Goal: Task Accomplishment & Management: Use online tool/utility

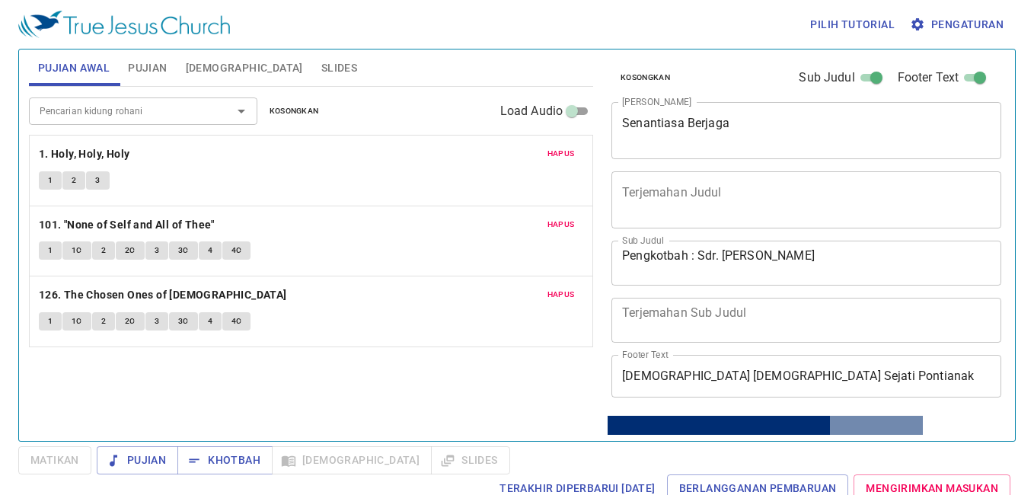
click at [815, 114] on div "Senantiasa Berjaga x Judul Khotbah" at bounding box center [807, 130] width 390 height 57
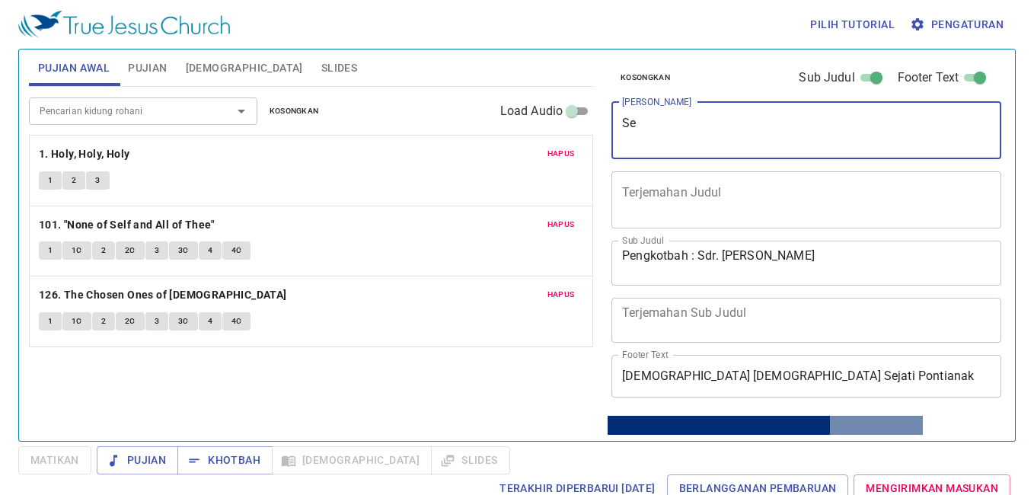
type textarea "S"
type textarea "P"
type textarea "p"
type textarea "Pembasuhan di Siloam"
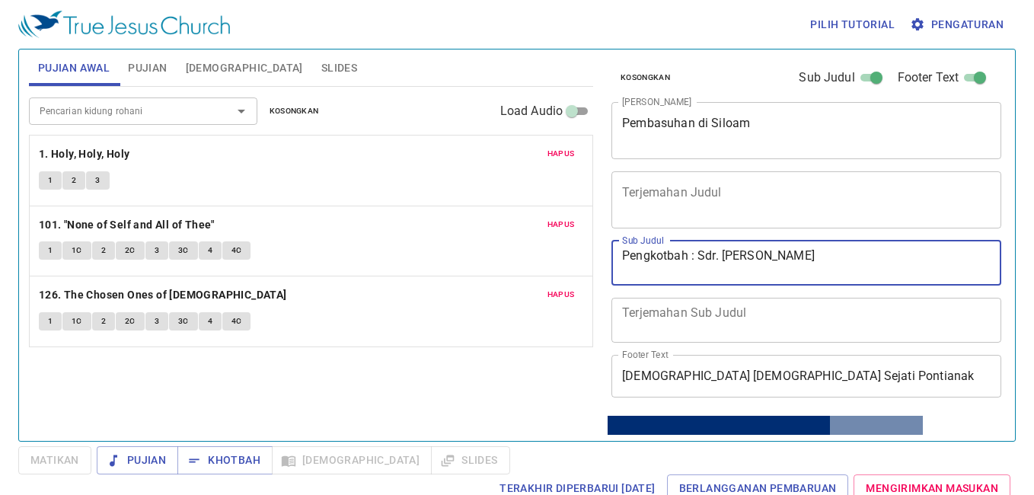
drag, startPoint x: 816, startPoint y: 260, endPoint x: 725, endPoint y: 276, distance: 92.2
click at [725, 276] on textarea "Pengkotbah : Sdr. David Chery" at bounding box center [806, 262] width 369 height 29
type textarea "Pengkotbah : Sdr. [PERSON_NAME]"
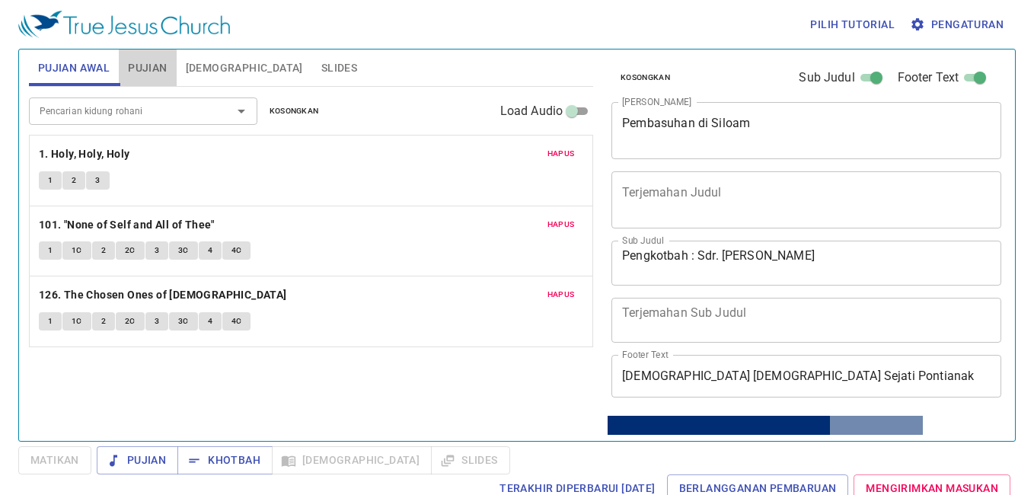
click at [161, 61] on span "Pujian" at bounding box center [147, 68] width 39 height 19
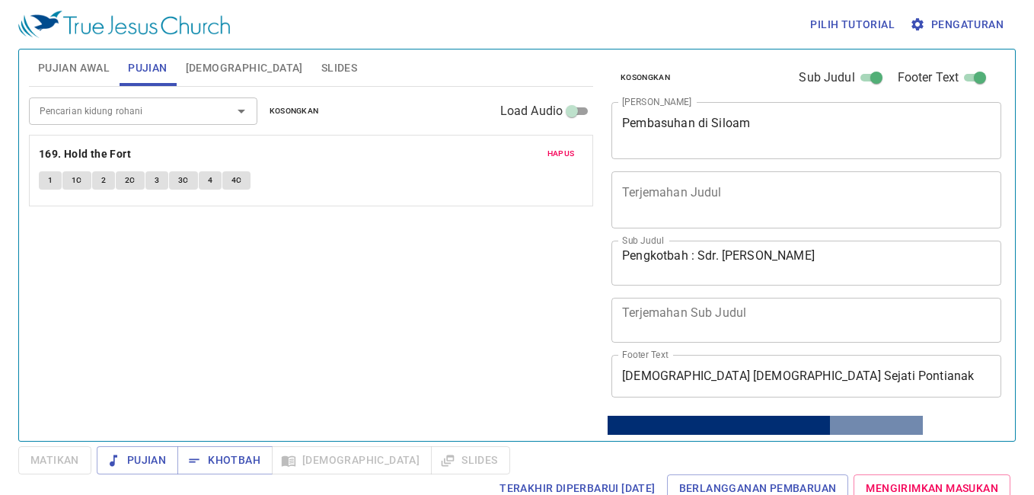
click at [143, 109] on input "Pencarian kidung rohani" at bounding box center [121, 111] width 174 height 18
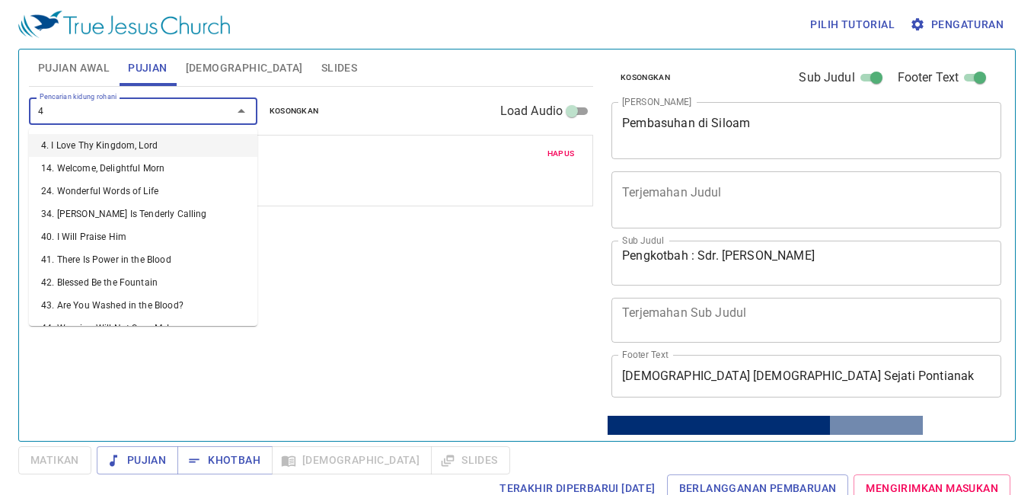
type input "48"
type input "49"
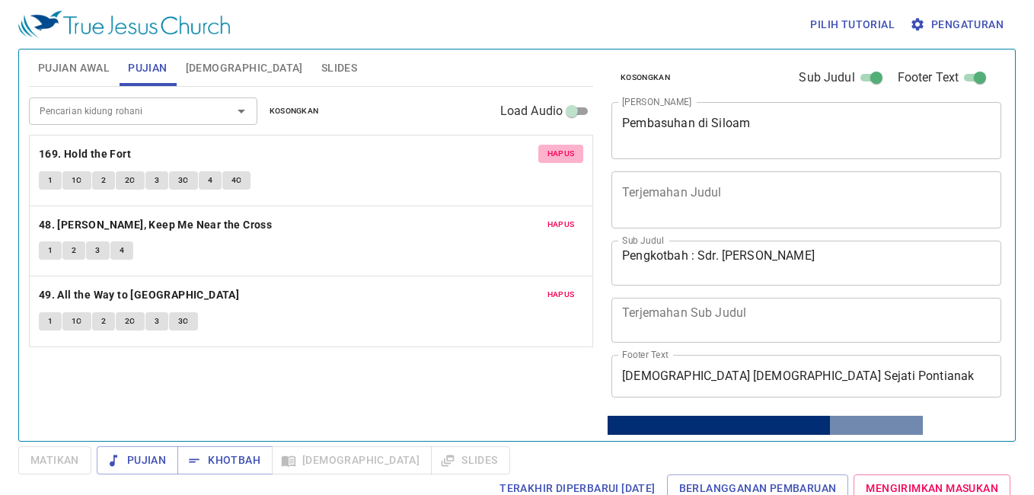
click at [574, 152] on span "Hapus" at bounding box center [561, 154] width 27 height 14
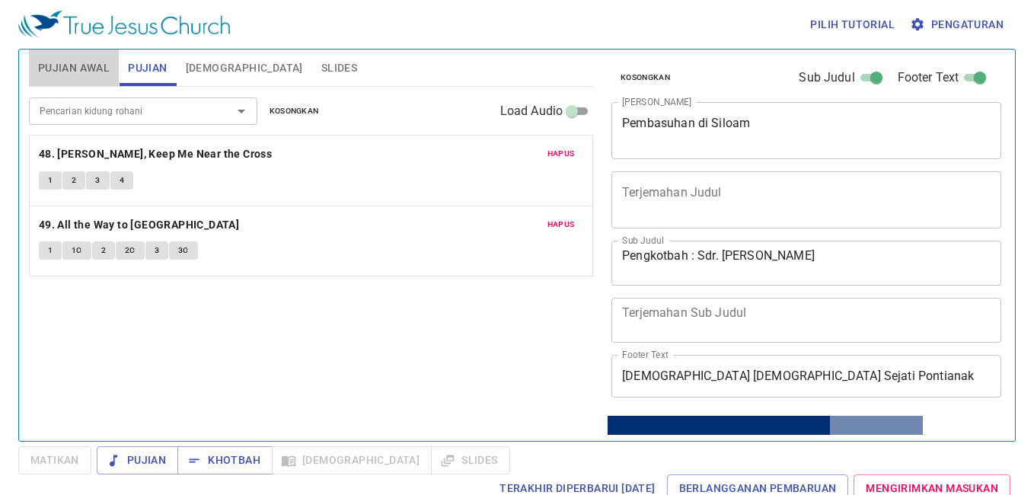
click at [88, 72] on span "Pujian Awal" at bounding box center [74, 68] width 72 height 19
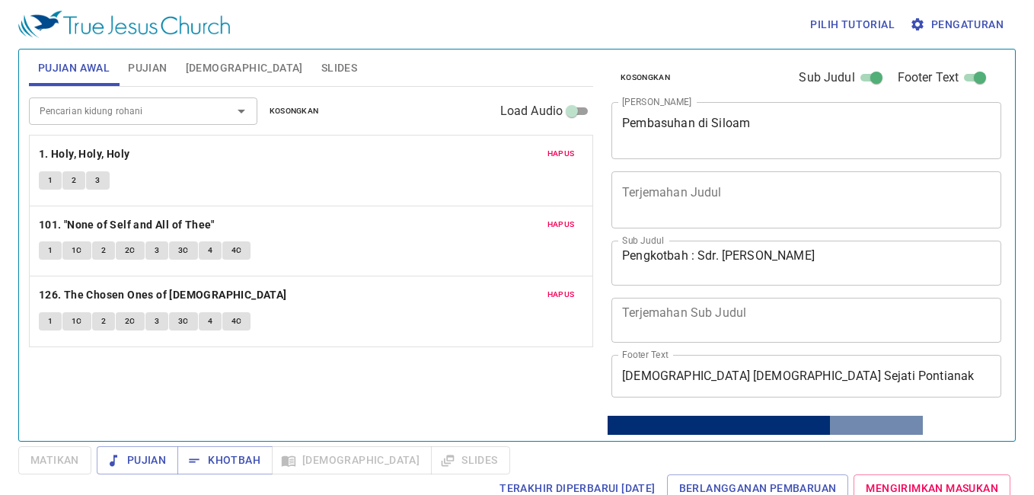
click at [290, 108] on span "Kosongkan" at bounding box center [295, 111] width 50 height 14
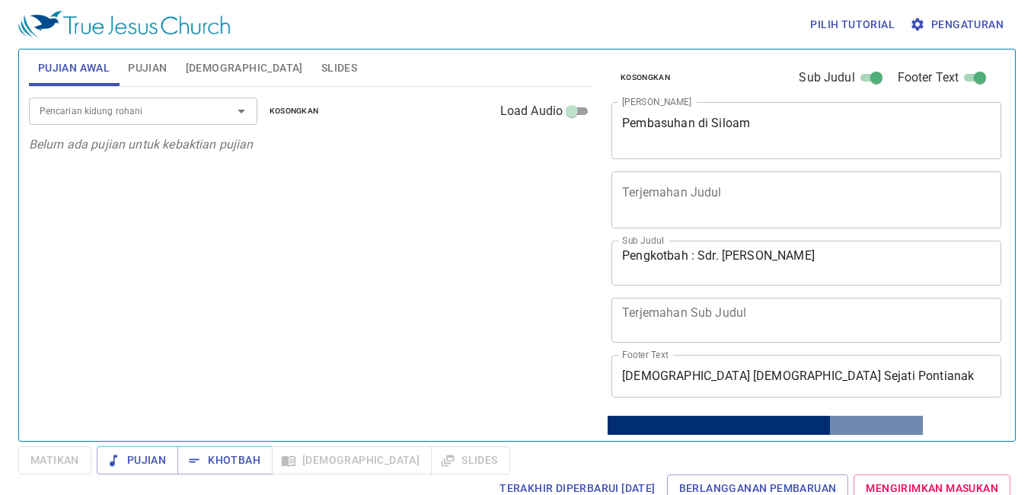
click at [136, 112] on input "Pencarian kidung rohani" at bounding box center [121, 111] width 174 height 18
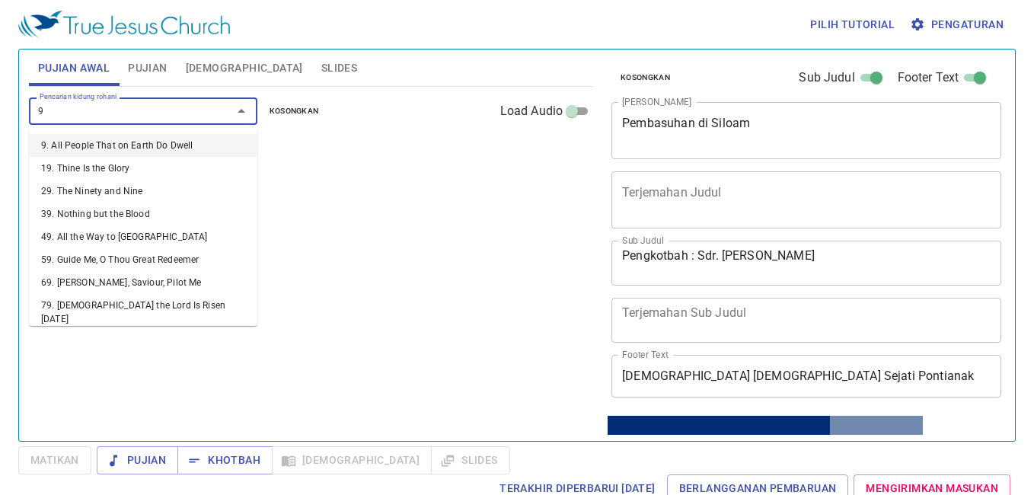
type input "91"
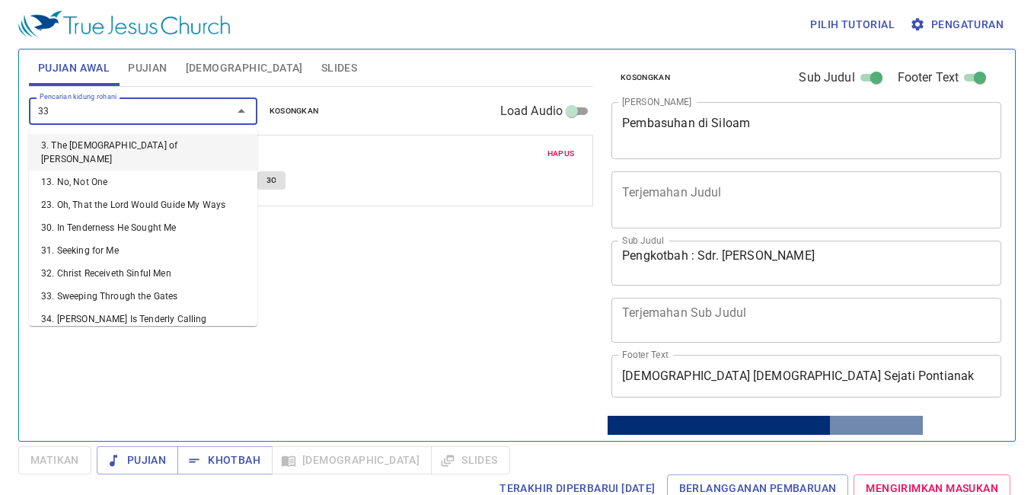
type input "337"
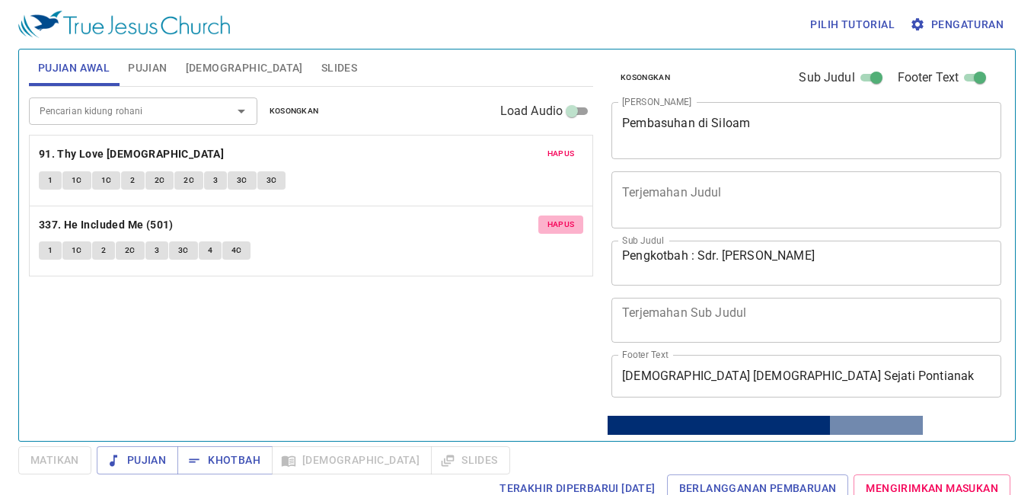
click at [571, 223] on span "Hapus" at bounding box center [561, 225] width 27 height 14
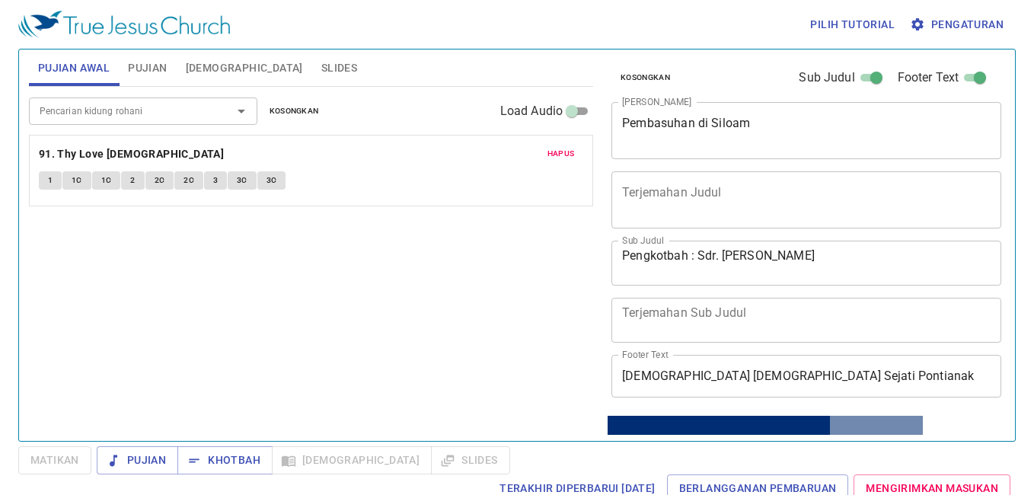
click at [53, 184] on span "1" at bounding box center [50, 181] width 5 height 14
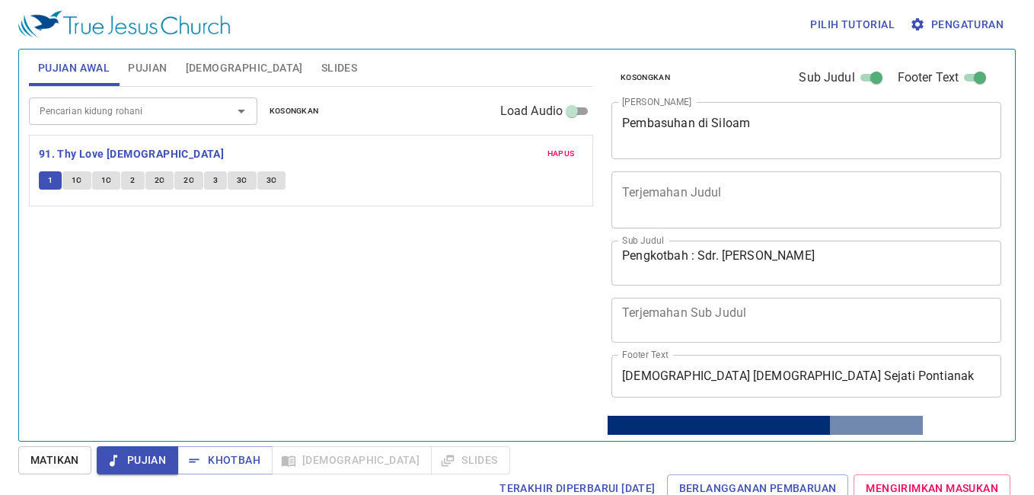
click at [981, 22] on span "Pengaturan" at bounding box center [958, 24] width 91 height 19
click at [962, 22] on span "Pengaturan" at bounding box center [958, 24] width 91 height 19
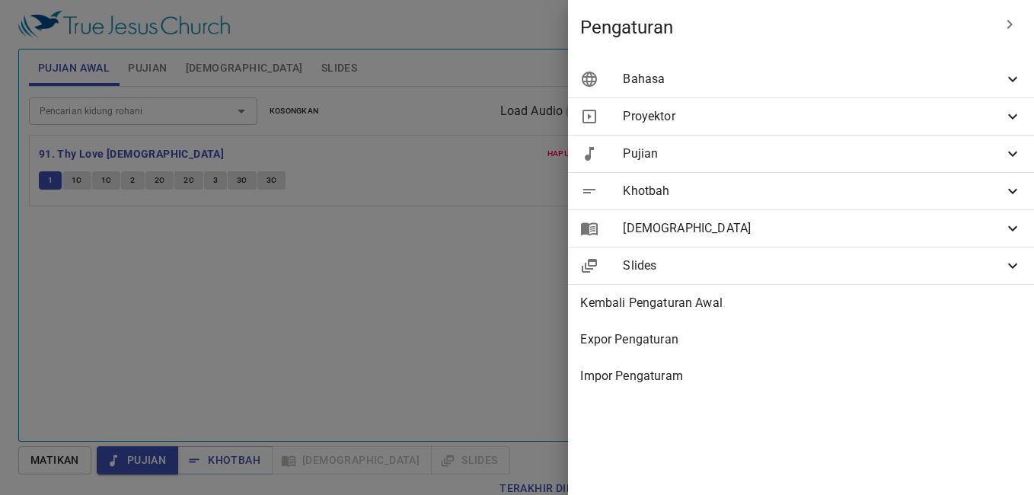
click at [714, 85] on span "Bahasa" at bounding box center [813, 79] width 381 height 18
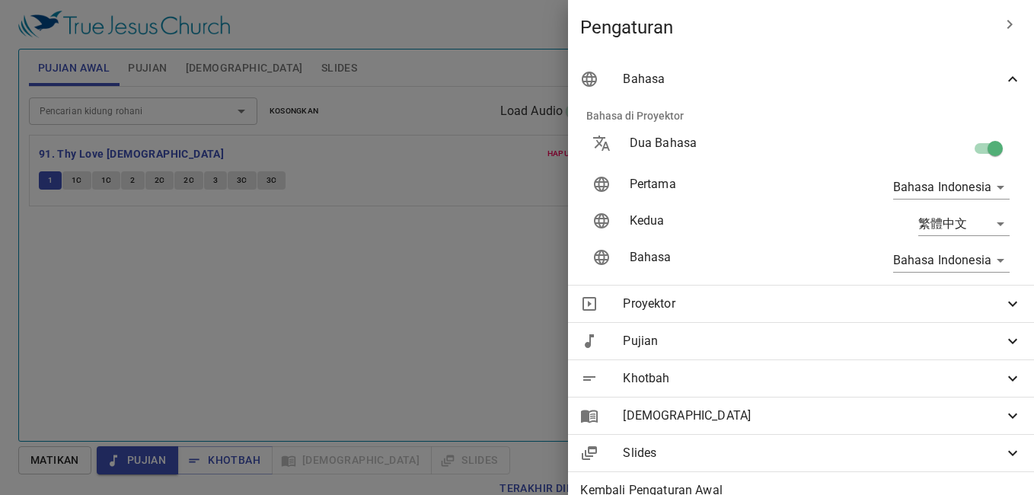
click at [973, 150] on input "checkbox" at bounding box center [995, 151] width 87 height 29
checkbox input "false"
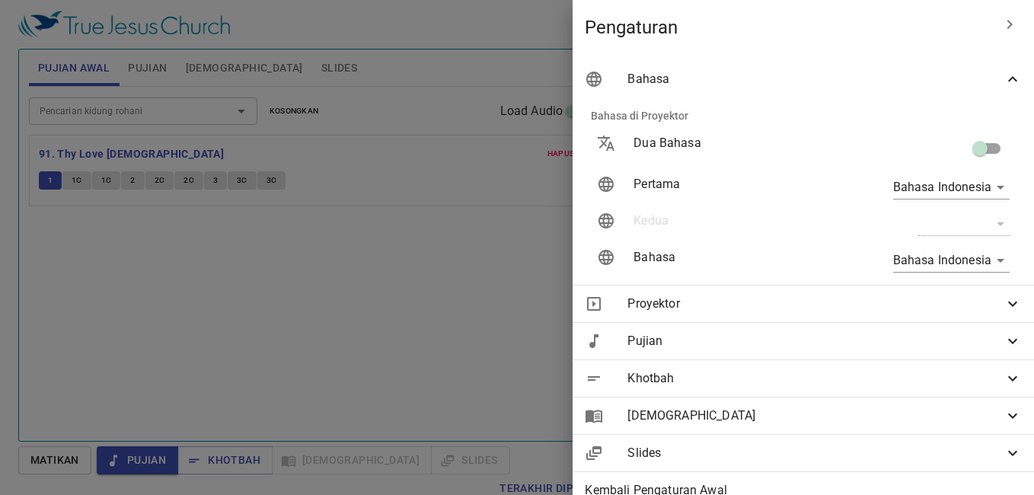
click at [445, 235] on div at bounding box center [517, 247] width 1034 height 495
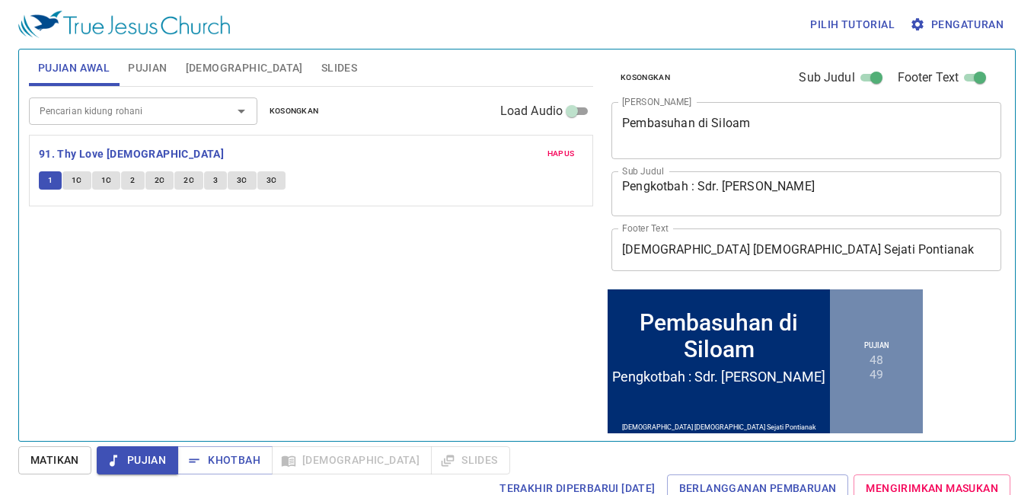
click at [197, 117] on input "Pencarian kidung rohani" at bounding box center [121, 111] width 174 height 18
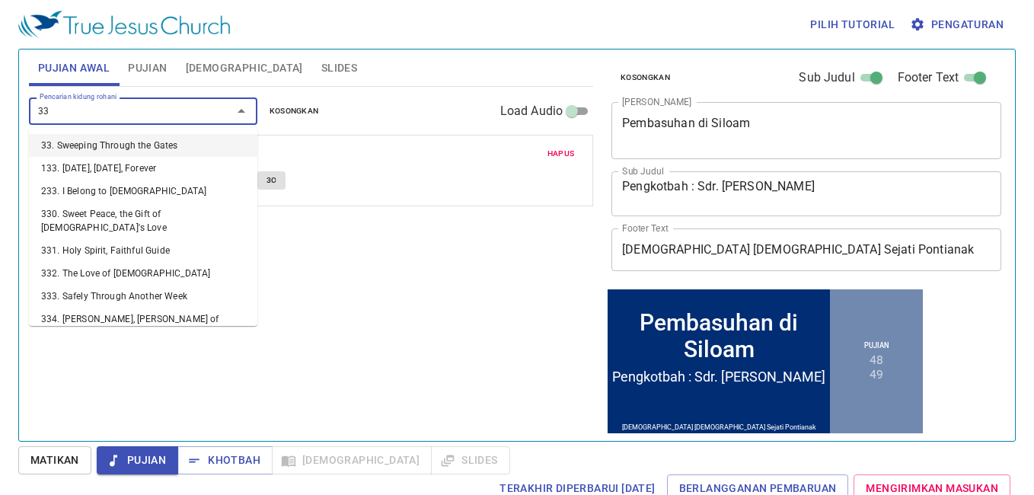
type input "3"
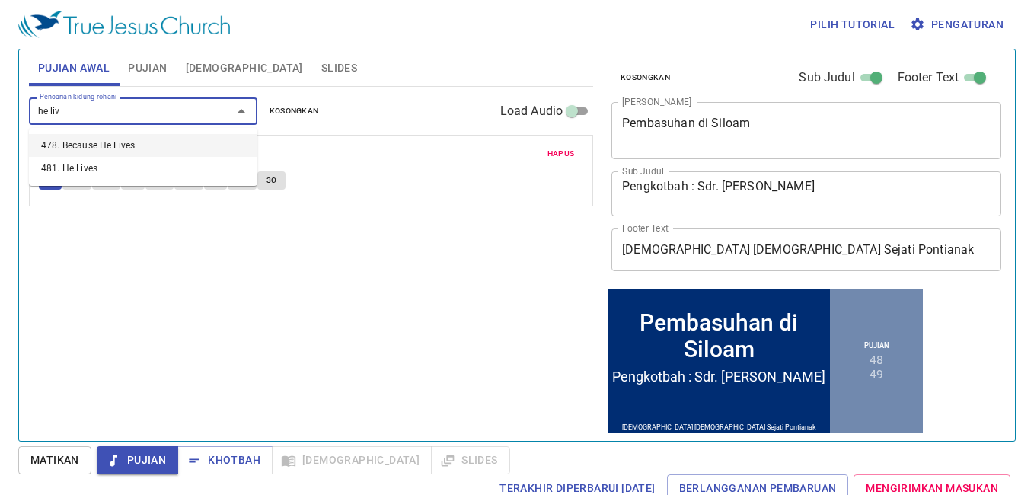
type input "he live"
click at [150, 145] on li "478. Because He Lives" at bounding box center [143, 145] width 229 height 23
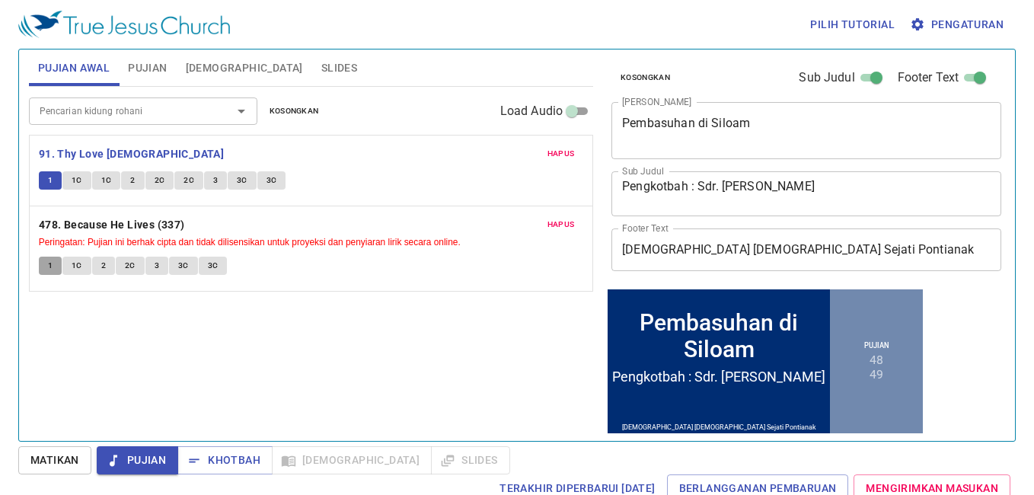
click at [53, 267] on span "1" at bounding box center [50, 266] width 5 height 14
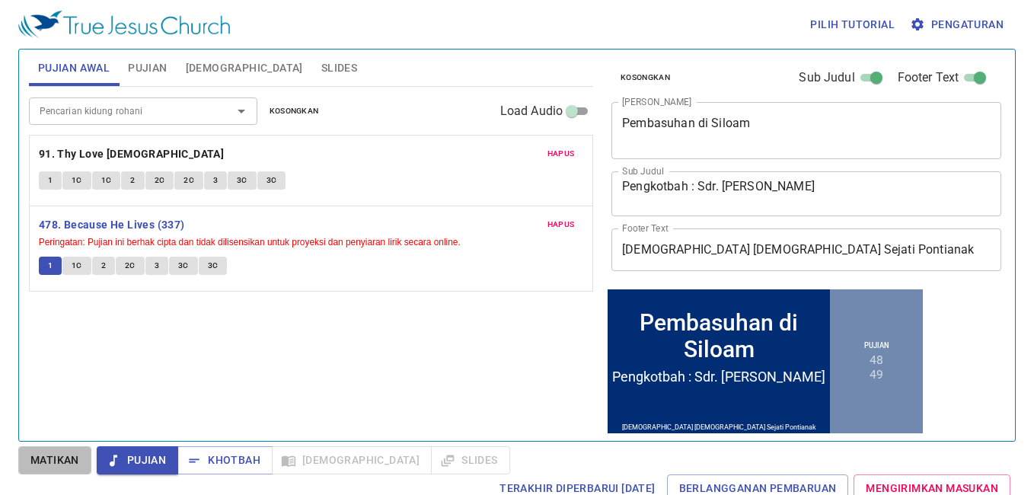
click at [62, 459] on span "Matikan" at bounding box center [54, 460] width 49 height 19
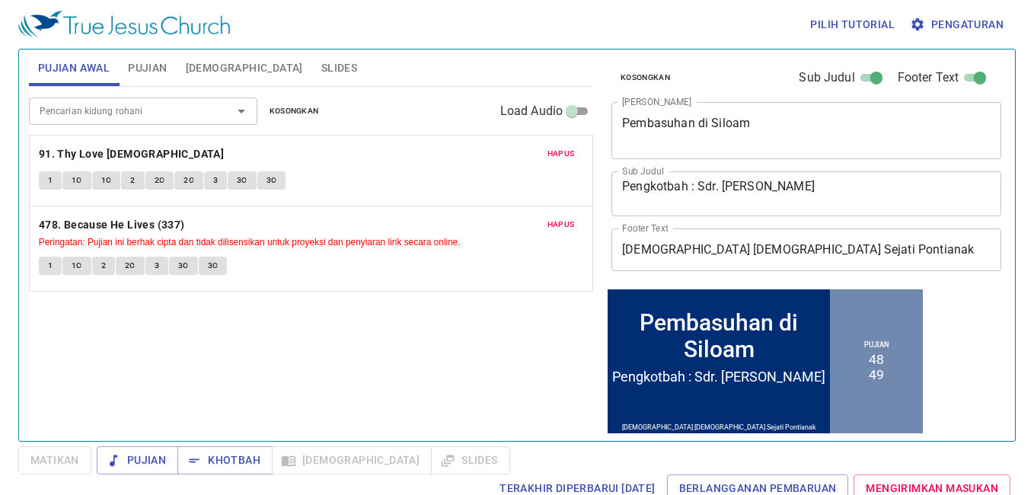
click at [58, 270] on button "1" at bounding box center [50, 266] width 23 height 18
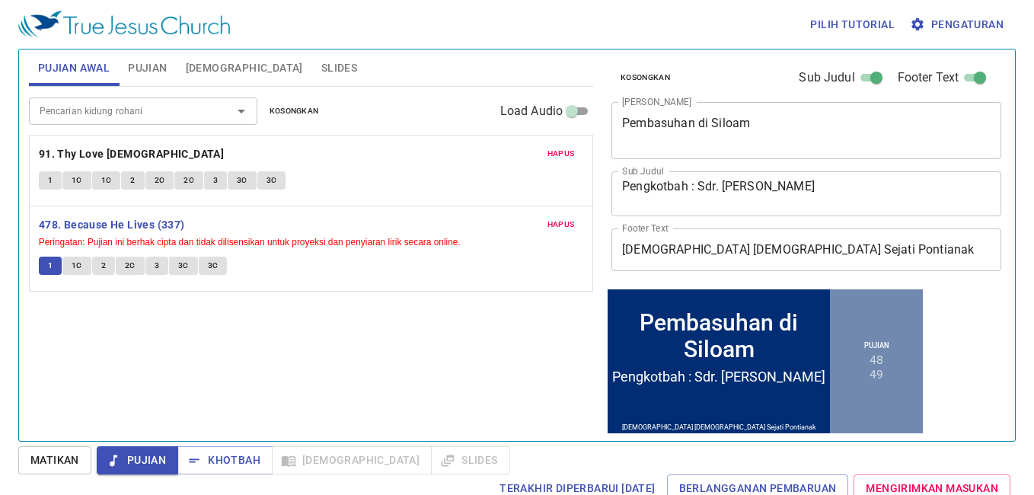
click at [51, 457] on span "Matikan" at bounding box center [54, 460] width 49 height 19
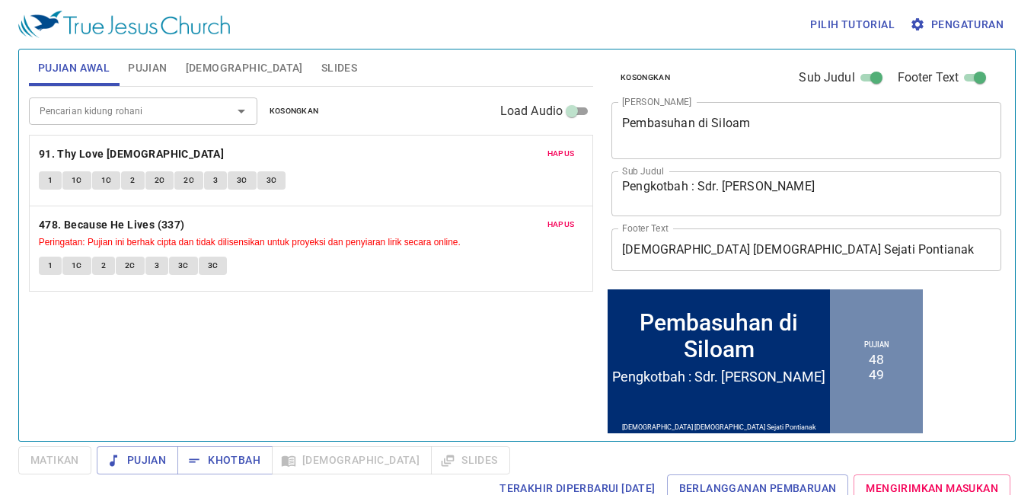
click at [105, 119] on input "Pencarian kidung rohani" at bounding box center [121, 111] width 174 height 18
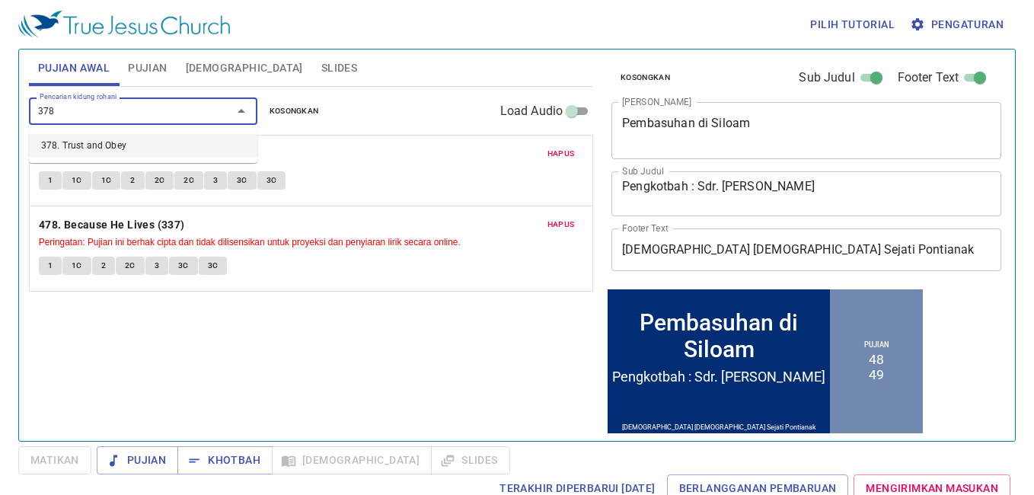
type input "378. Trust and Obey"
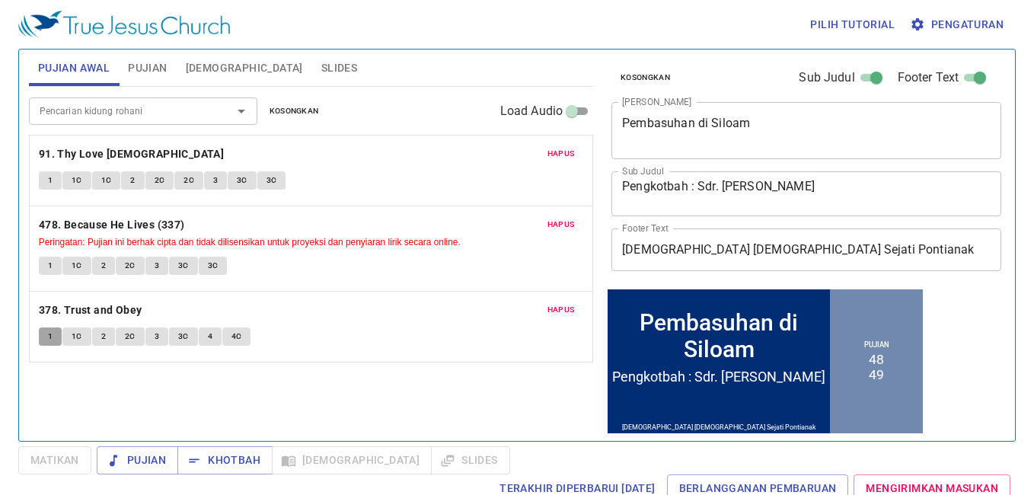
click at [55, 335] on button "1" at bounding box center [50, 337] width 23 height 18
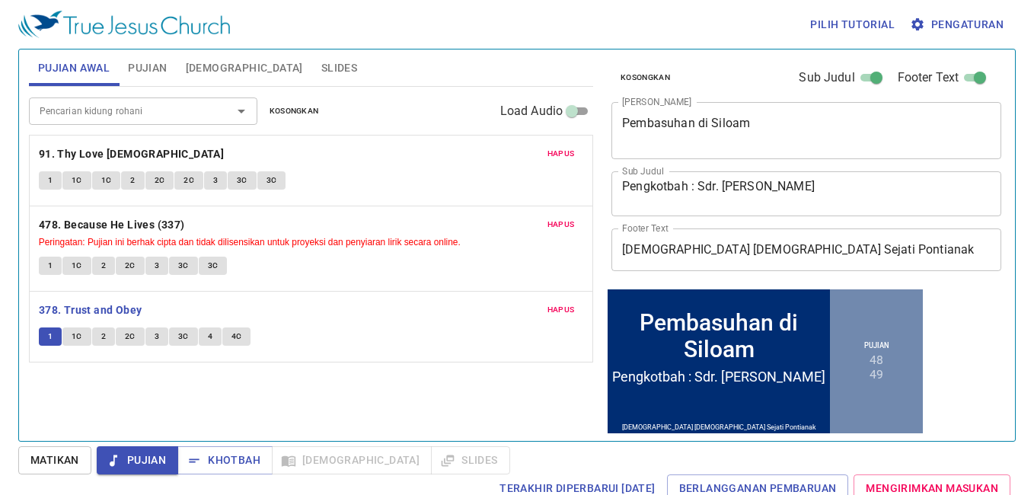
click at [39, 460] on span "Matikan" at bounding box center [54, 460] width 49 height 19
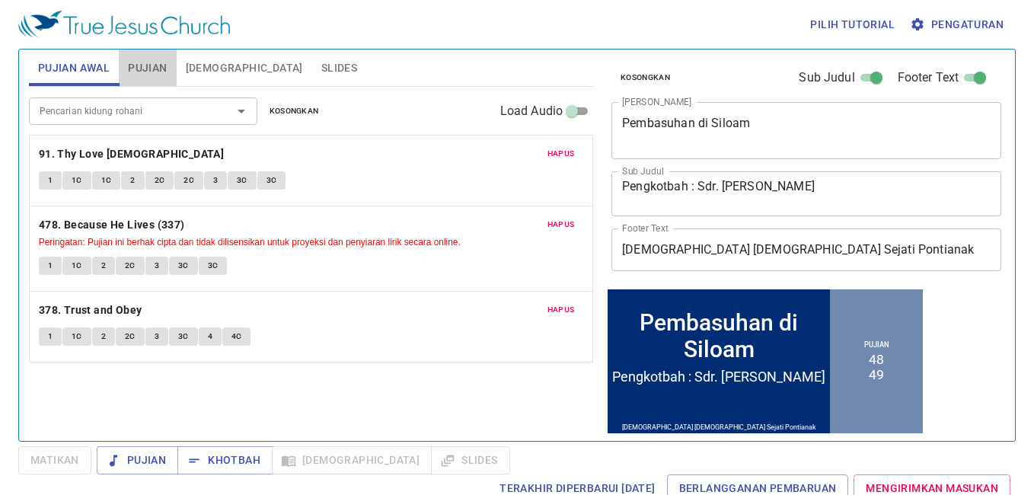
click at [148, 65] on span "Pujian" at bounding box center [147, 68] width 39 height 19
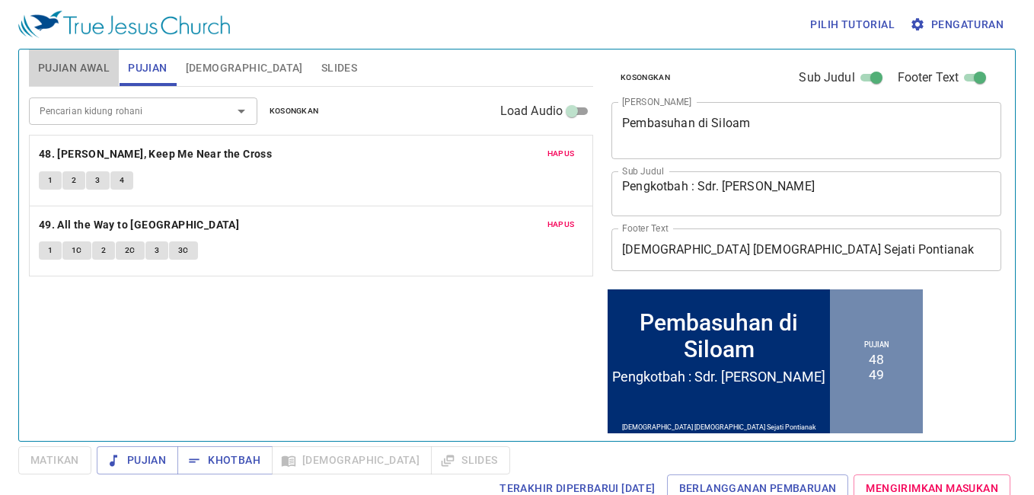
click at [109, 69] on span "Pujian Awal" at bounding box center [74, 68] width 72 height 19
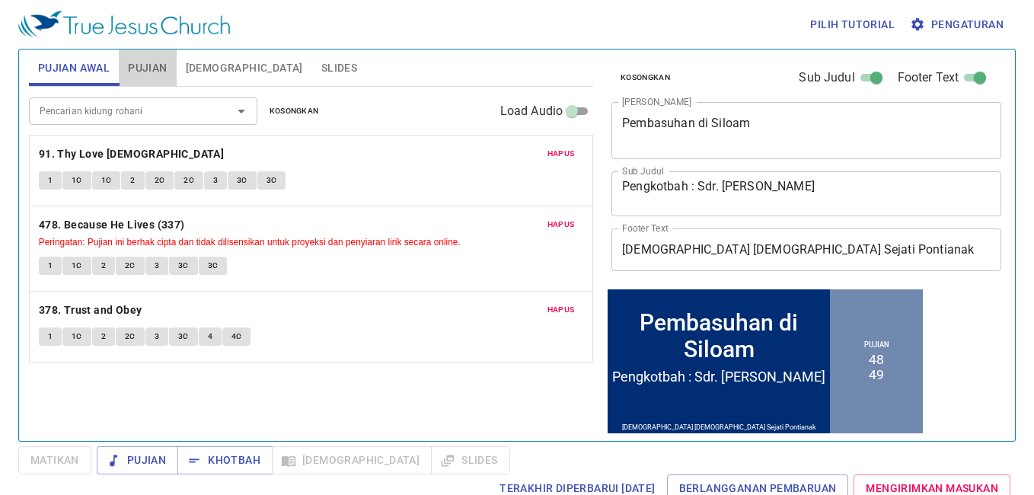
click at [126, 62] on button "Pujian" at bounding box center [147, 68] width 57 height 37
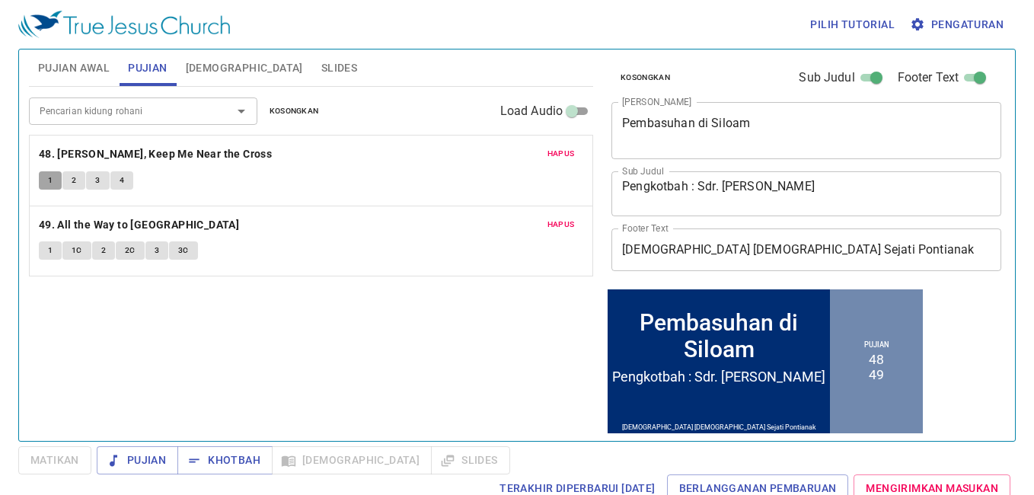
click at [44, 187] on button "1" at bounding box center [50, 180] width 23 height 18
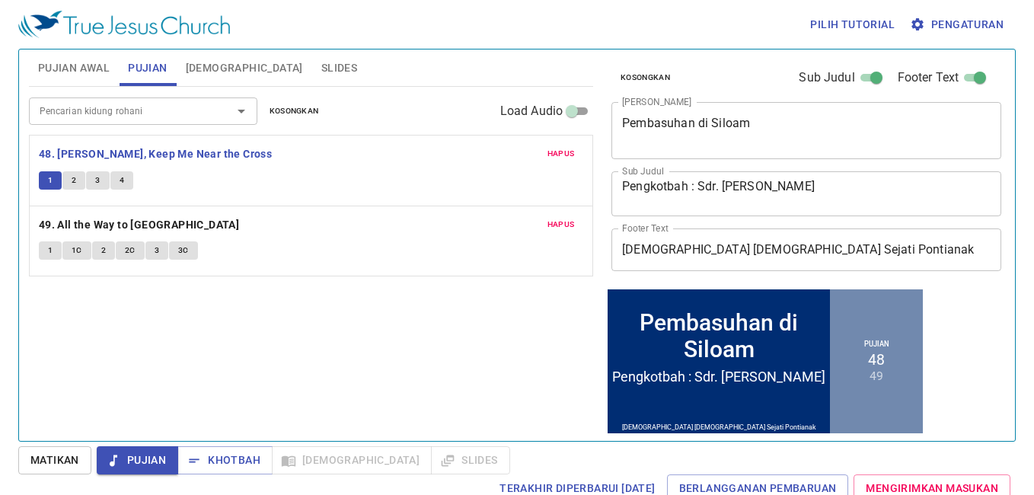
click at [50, 255] on span "1" at bounding box center [50, 251] width 5 height 14
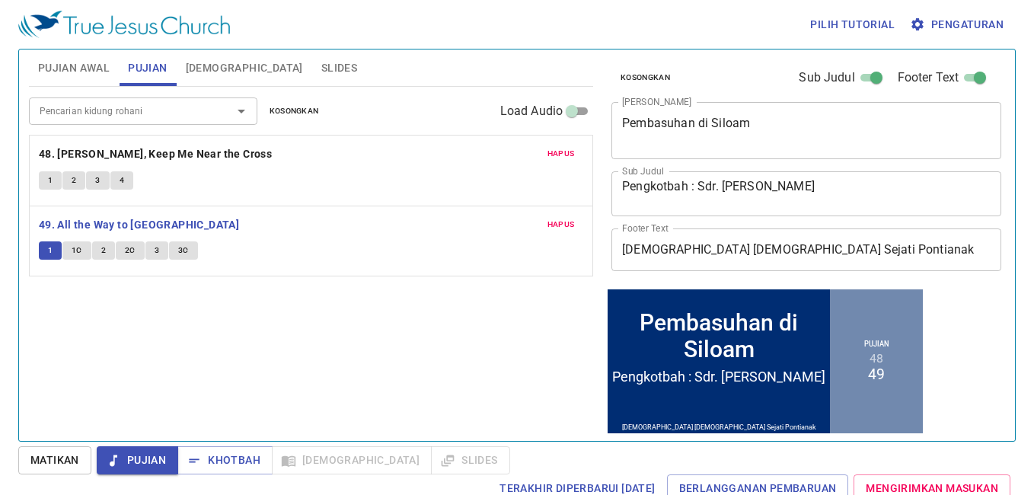
click at [62, 467] on span "Matikan" at bounding box center [54, 460] width 49 height 19
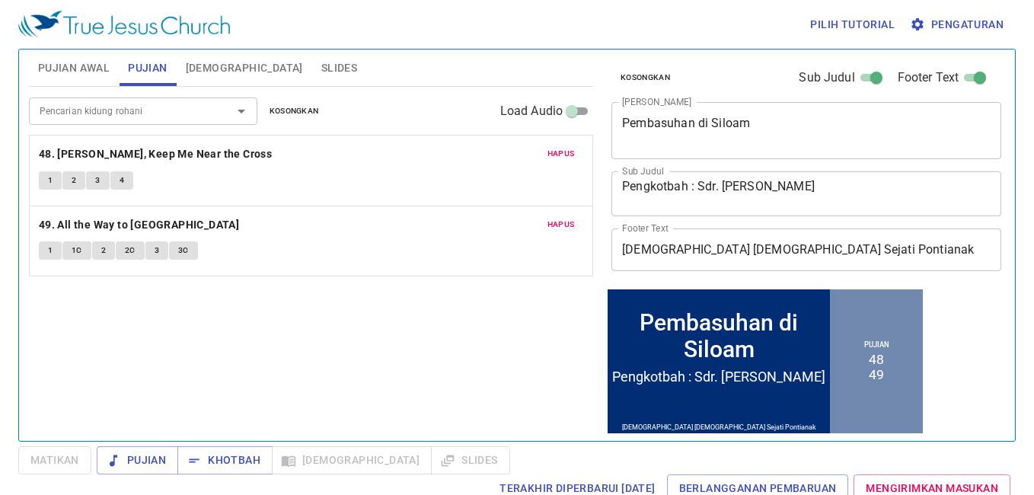
click at [56, 245] on button "1" at bounding box center [50, 250] width 23 height 18
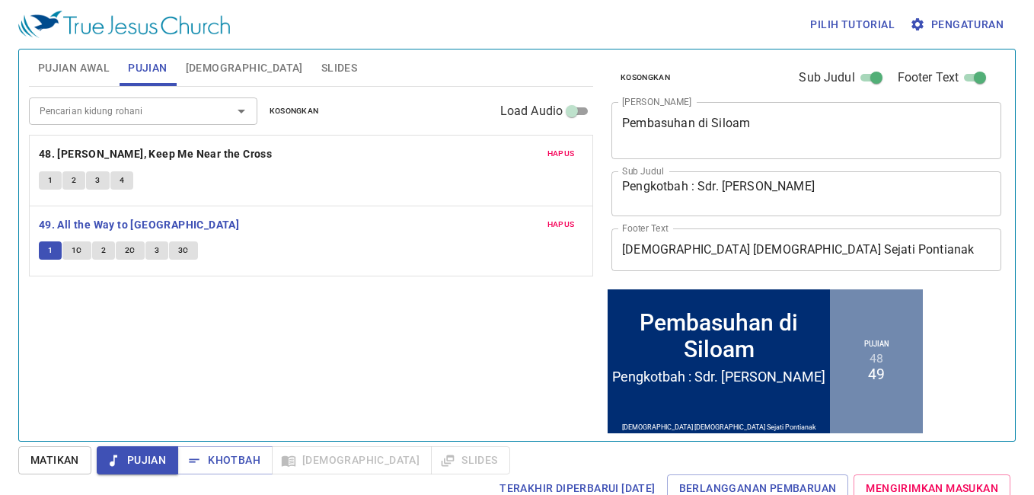
click at [66, 466] on span "Matikan" at bounding box center [54, 460] width 49 height 19
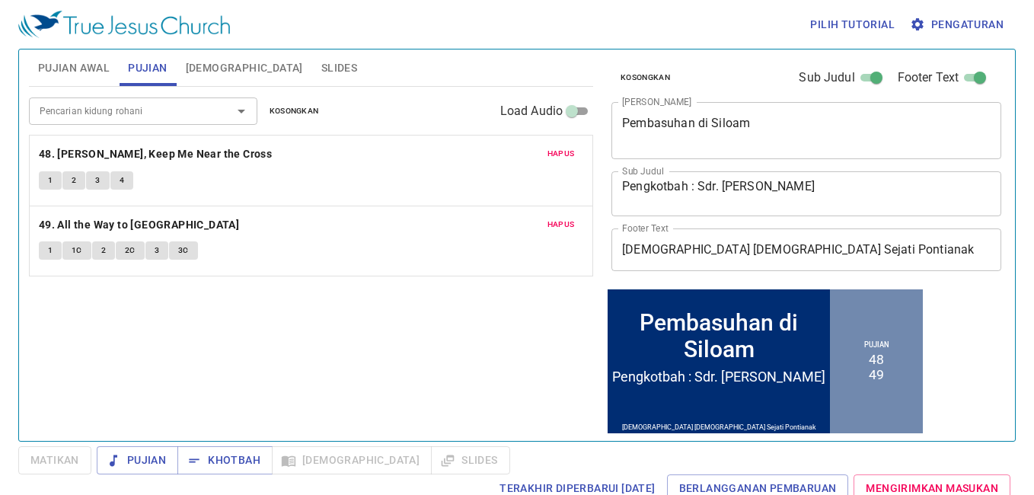
click at [368, 343] on div "Pencarian kidung rohani Pencarian kidung rohani Kosongkan Load Audio Hapus 48. …" at bounding box center [311, 257] width 564 height 341
click at [221, 456] on span "Khotbah" at bounding box center [225, 460] width 71 height 19
click at [321, 72] on span "Slides" at bounding box center [339, 68] width 36 height 19
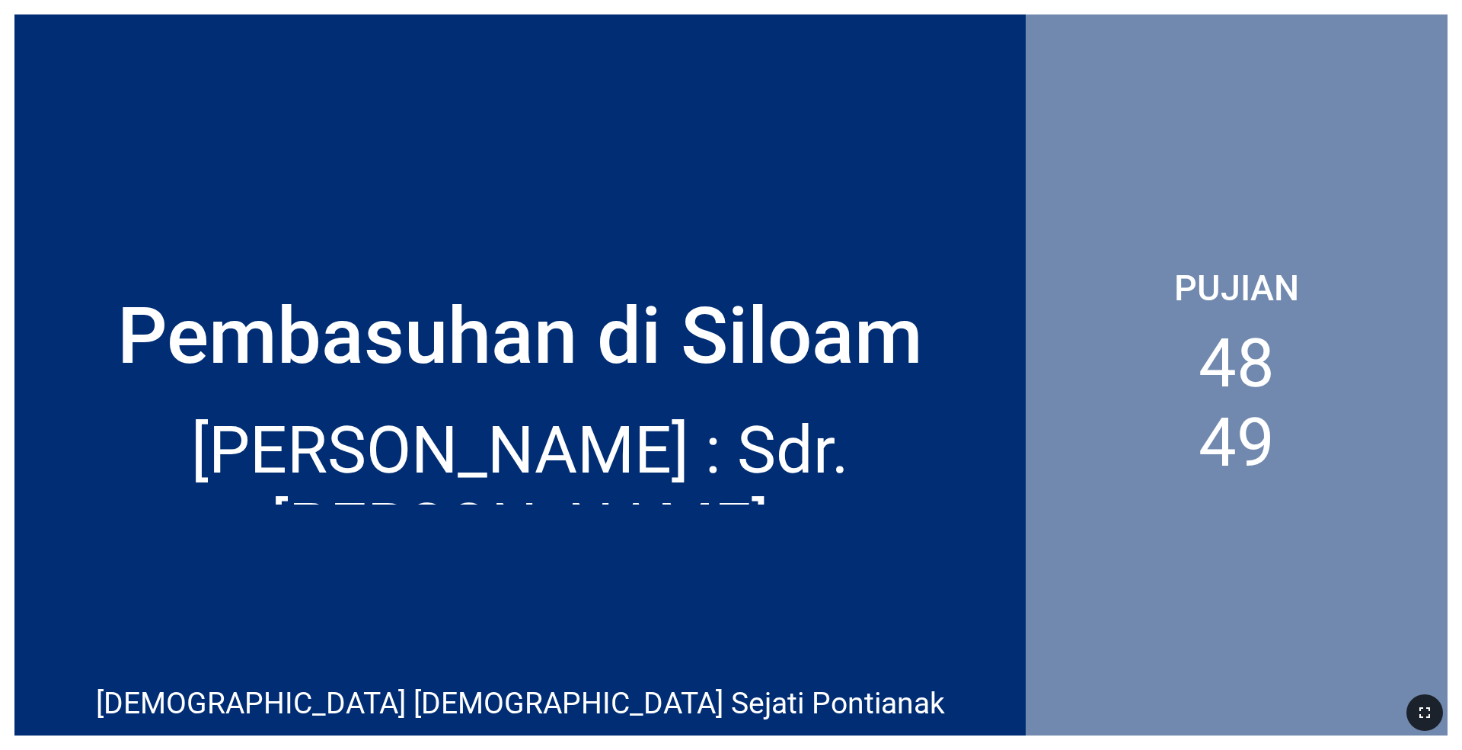
click at [1028, 499] on icon "button" at bounding box center [1425, 712] width 18 height 18
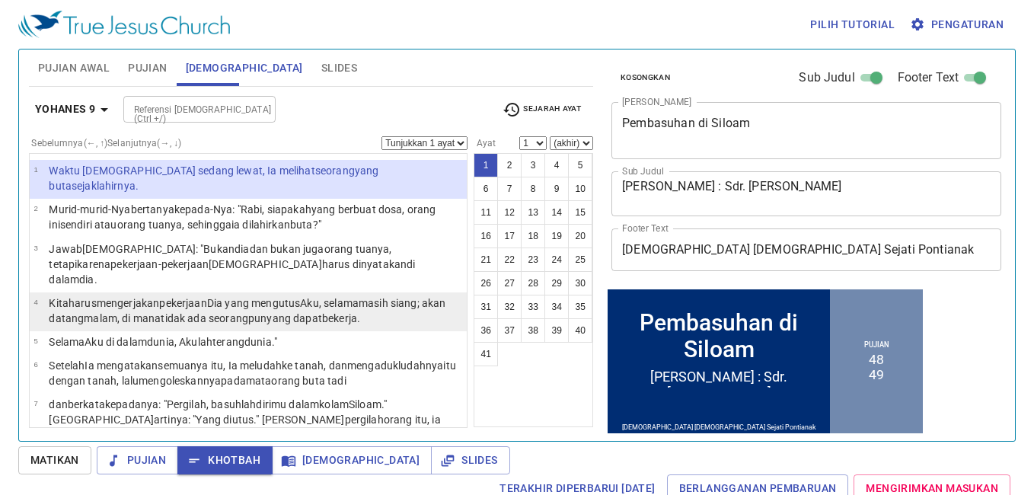
click at [301, 462] on span "[DEMOGRAPHIC_DATA]" at bounding box center [352, 460] width 136 height 19
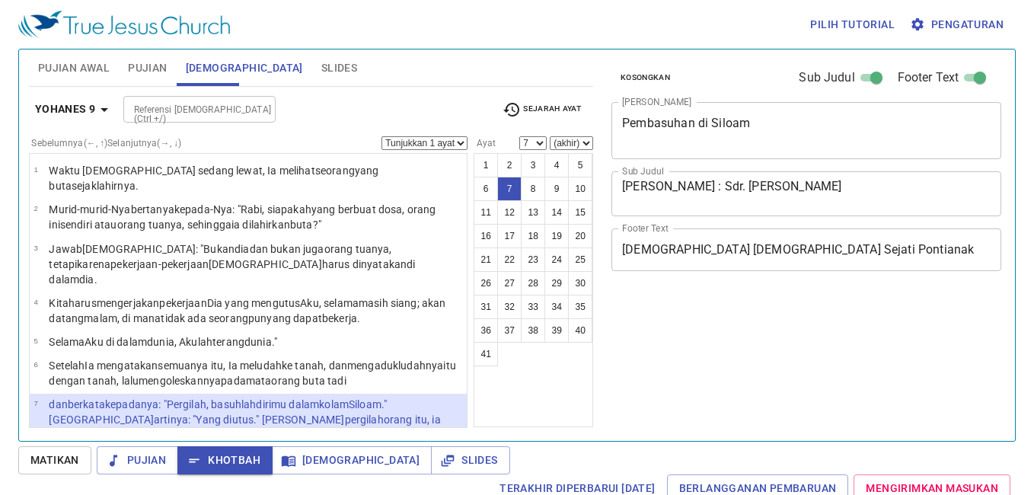
select select "7"
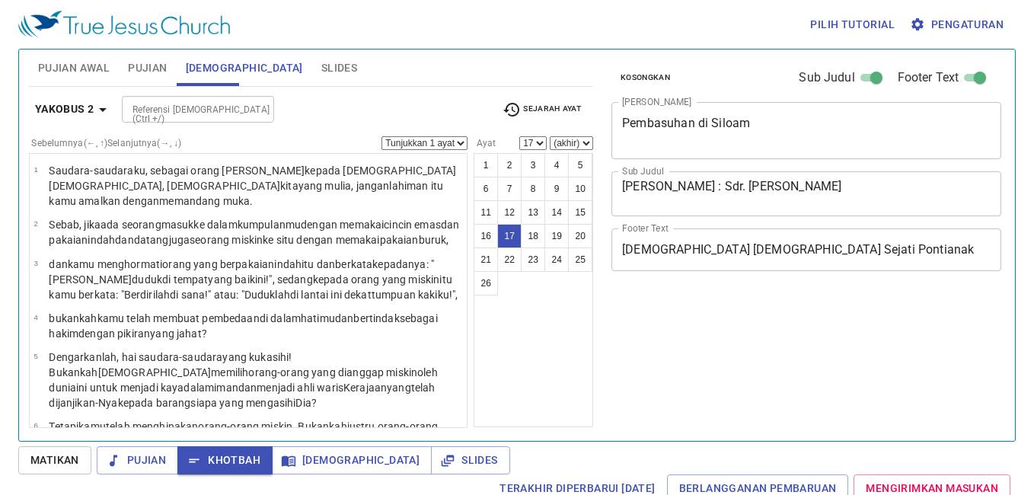
select select "17"
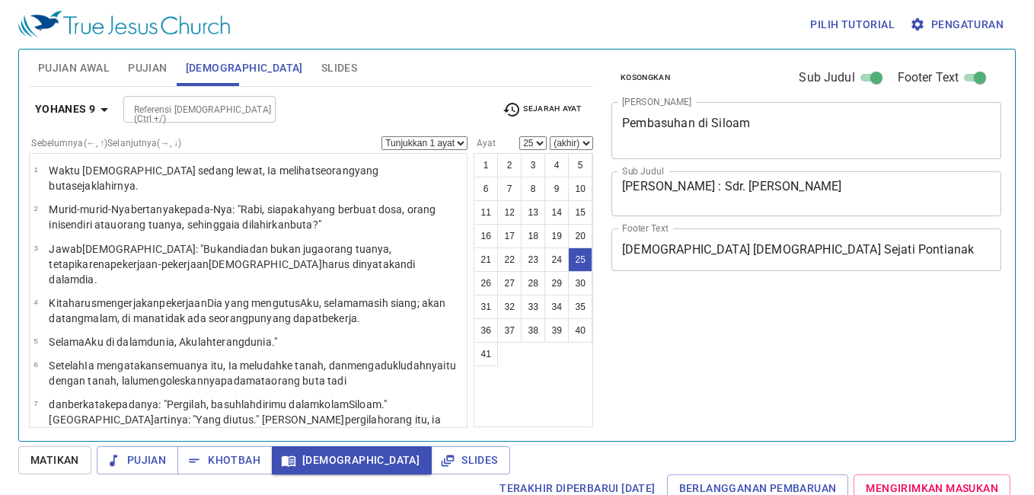
select select "25"
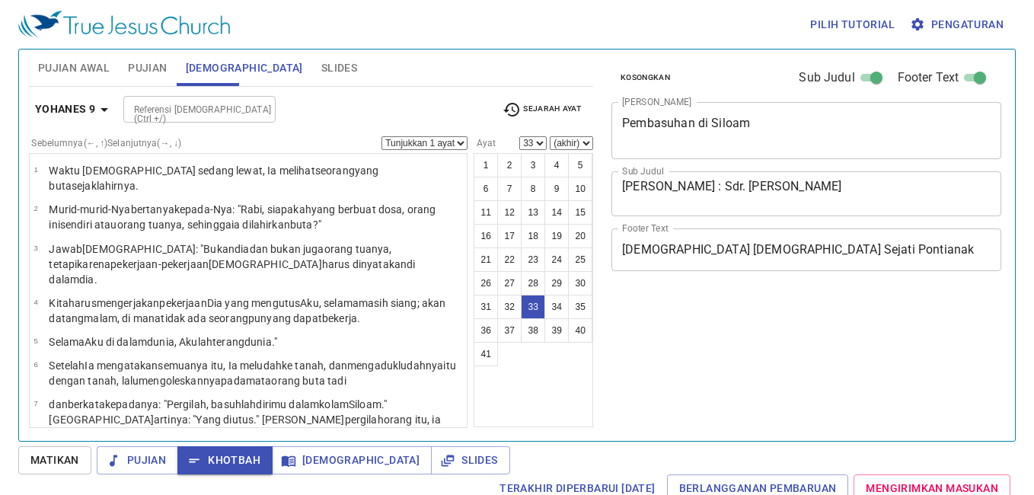
select select "33"
select select "34"
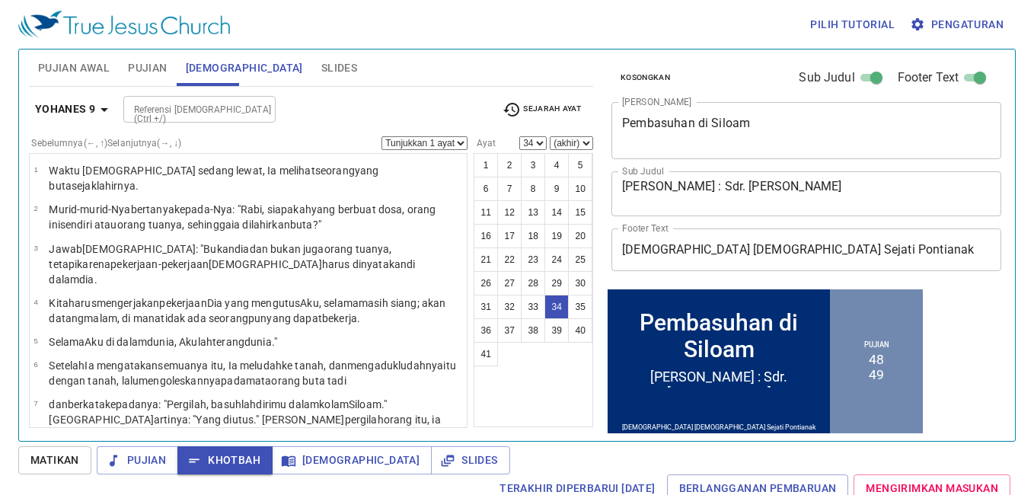
click at [476, 379] on div "1 2 3 4 5 6 7 8 9 10 11 12 13 14 15 16 17 18 19 20 21 22 23 24 25 26 27 28 29 3…" at bounding box center [534, 290] width 120 height 274
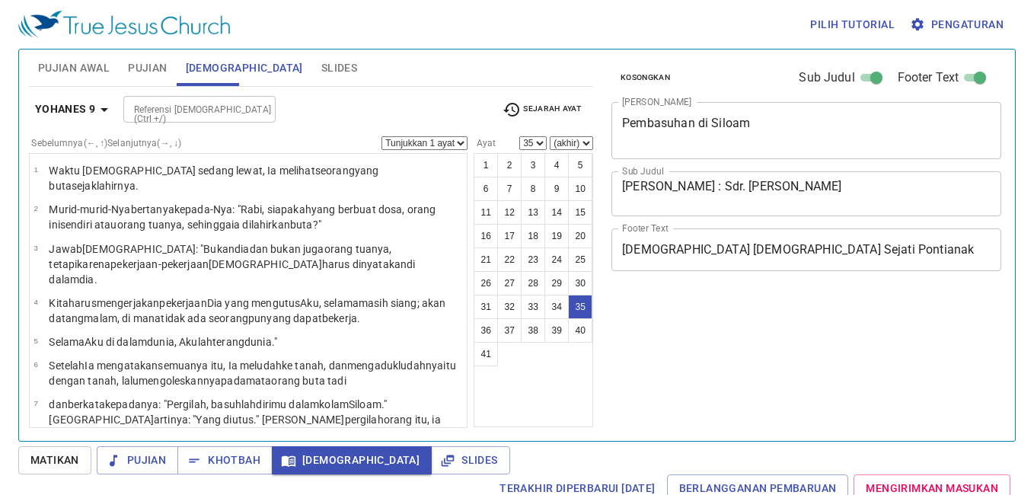
select select "35"
select select "38"
select select "41"
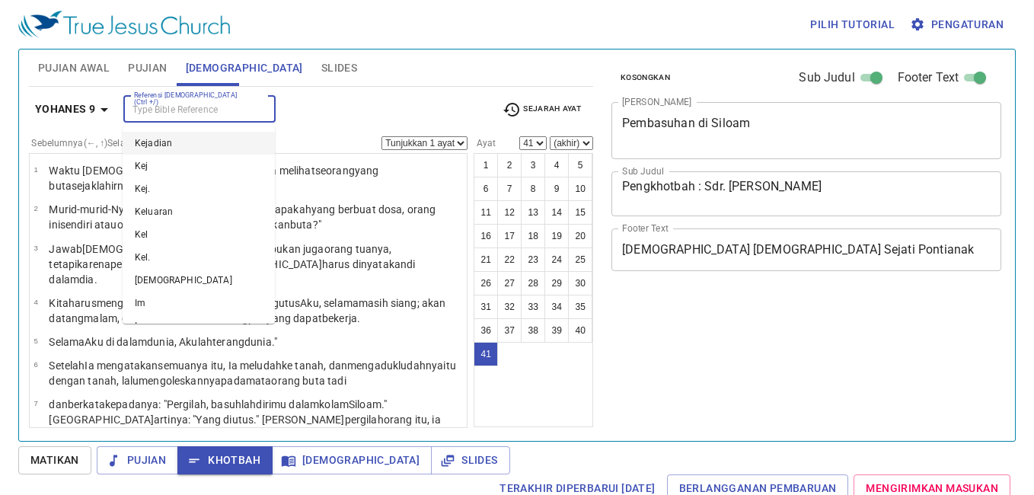
select select "41"
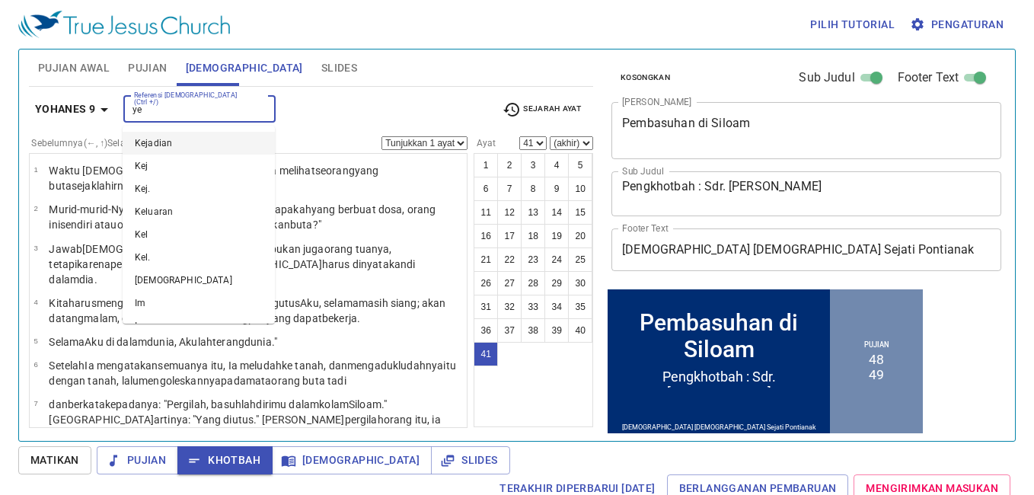
click at [197, 147] on li "Kejadian" at bounding box center [199, 143] width 152 height 23
type input "ye"
click at [143, 139] on label "Sebelumnya (←, ↑) Selanjutnya (→, ↓)" at bounding box center [106, 143] width 150 height 9
click at [62, 110] on b "Yohanes 9" at bounding box center [65, 109] width 61 height 19
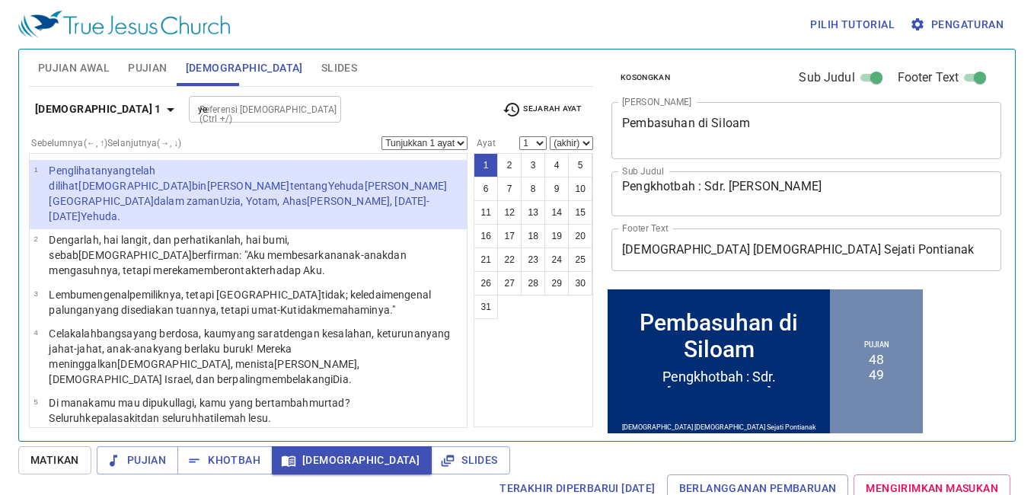
select select "1"
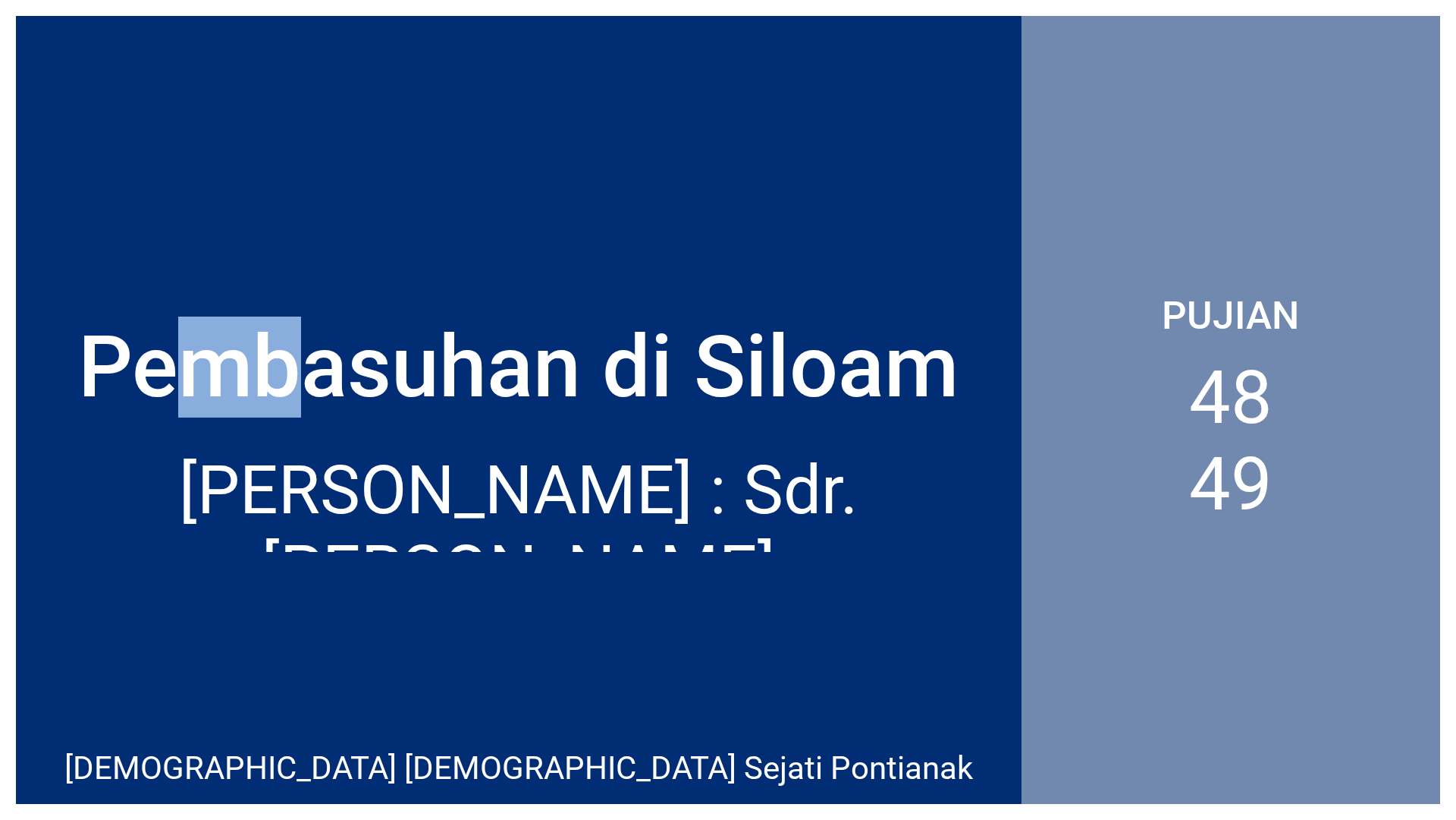
drag, startPoint x: 0, startPoint y: 0, endPoint x: 178, endPoint y: 171, distance: 246.8
click at [178, 171] on div "Pembasuhan di Siloam" at bounding box center [519, 244] width 1006 height 378
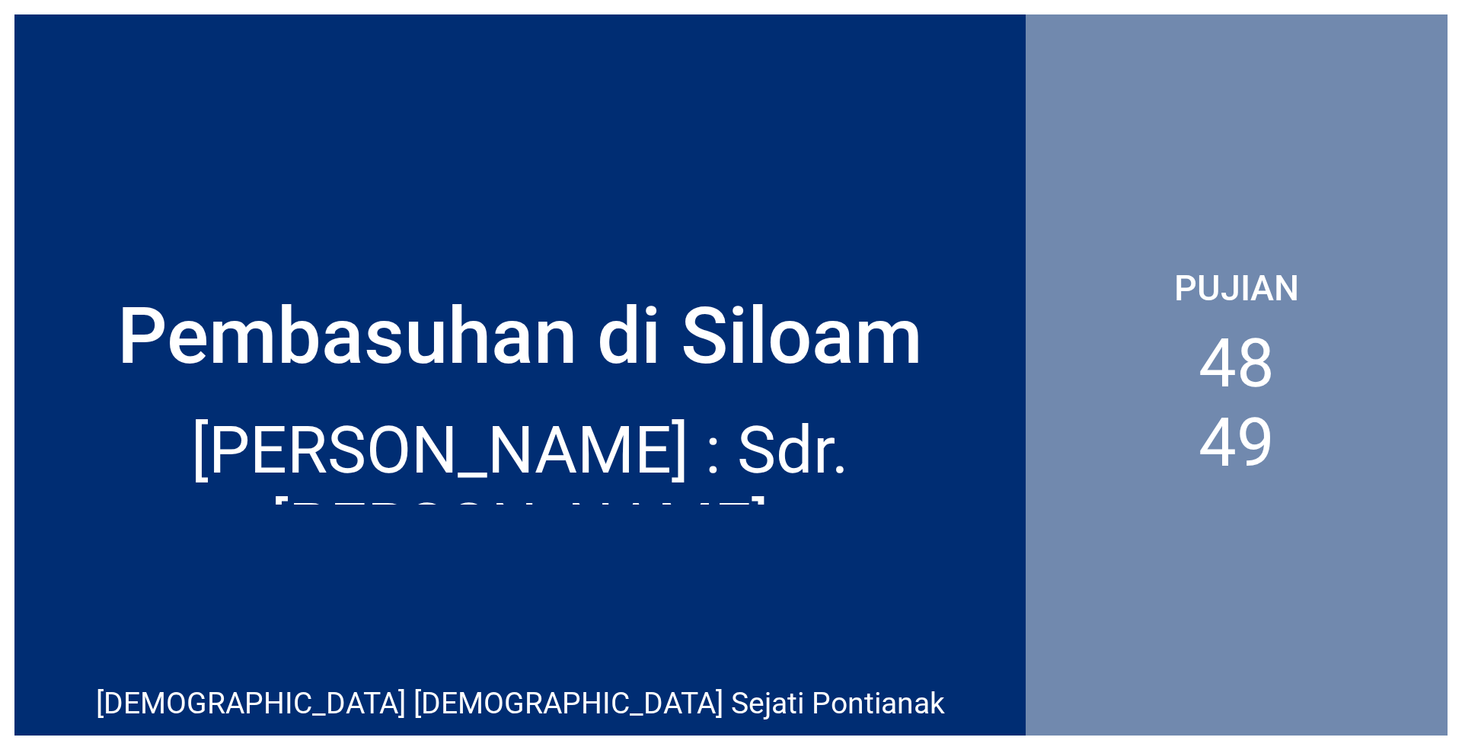
click at [416, 334] on div "Pembasuhan di Siloam" at bounding box center [520, 335] width 806 height 92
